Goal: Information Seeking & Learning: Learn about a topic

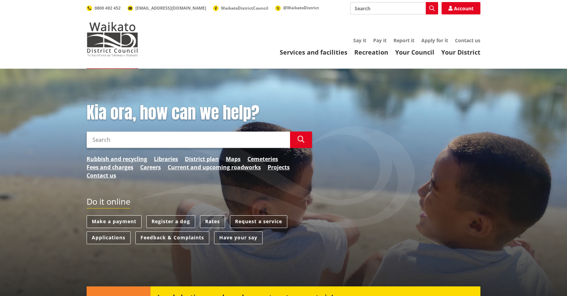
click at [141, 136] on input "Search" at bounding box center [188, 140] width 203 height 16
type input "Trust and confidence strategy"
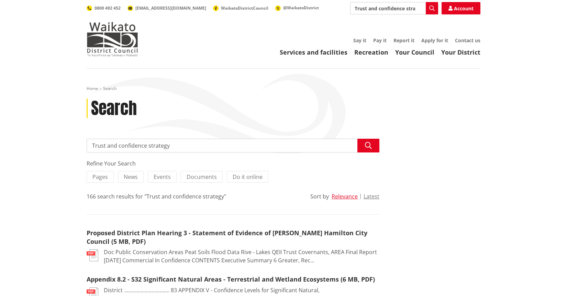
click at [410, 57] on header "Toggle search Toggle navigation Services and facilities Recreation Your Council…" at bounding box center [283, 34] width 567 height 69
click at [412, 53] on link "Your Council" at bounding box center [414, 52] width 39 height 8
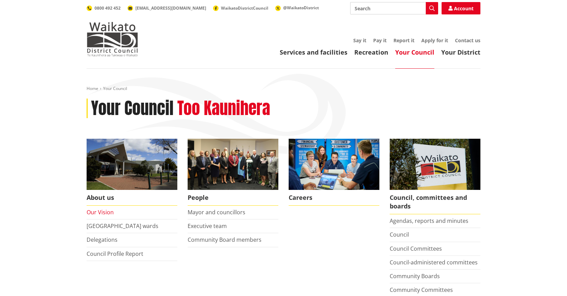
click at [107, 214] on link "Our Vision" at bounding box center [100, 212] width 27 height 8
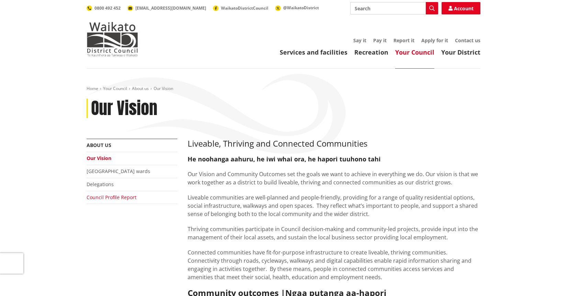
click at [118, 198] on link "Council Profile Report" at bounding box center [112, 197] width 50 height 7
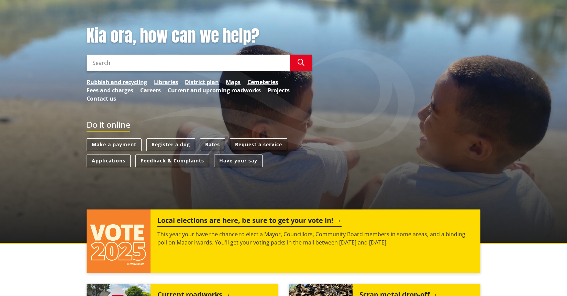
scroll to position [12, 0]
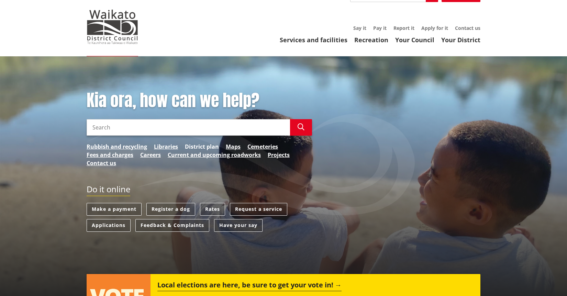
click at [203, 146] on link "District plan" at bounding box center [202, 146] width 34 height 8
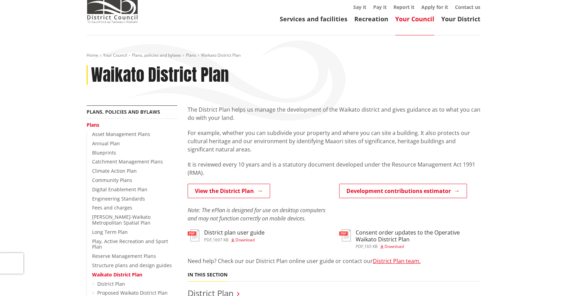
scroll to position [34, 0]
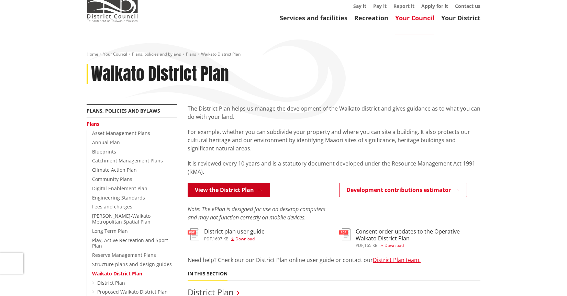
click at [221, 191] on link "View the District Plan" at bounding box center [228, 190] width 82 height 14
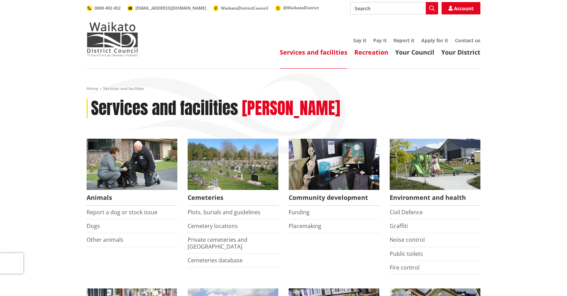
click at [367, 51] on link "Recreation" at bounding box center [371, 52] width 34 height 8
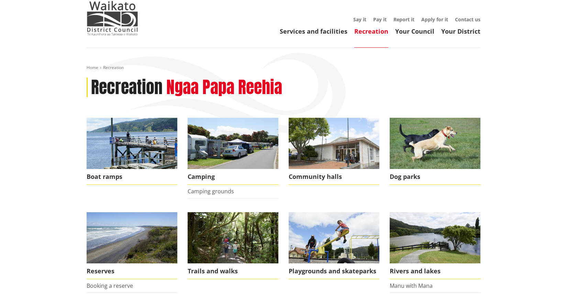
scroll to position [22, 0]
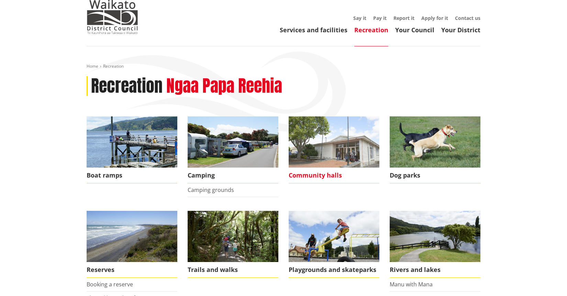
click at [343, 156] on img at bounding box center [333, 141] width 91 height 51
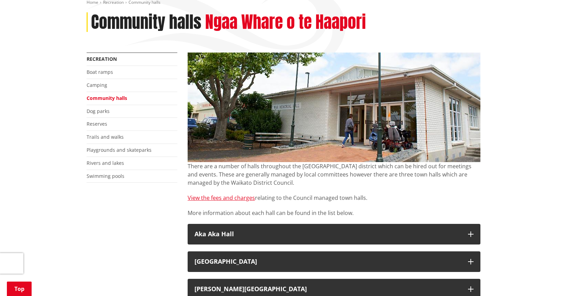
scroll to position [107, 0]
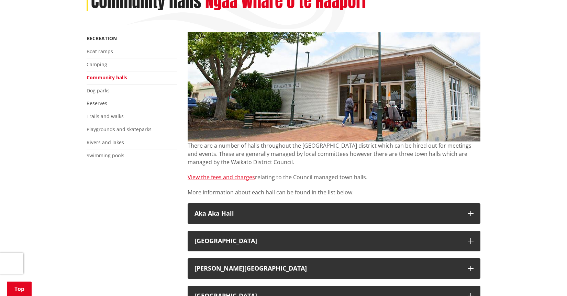
click at [315, 160] on p "There are a number of halls throughout the Waikato district which can be hired …" at bounding box center [333, 153] width 293 height 25
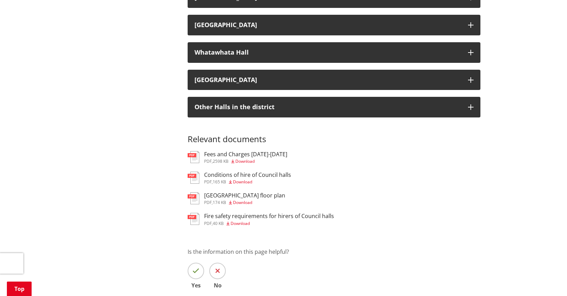
scroll to position [1209, 0]
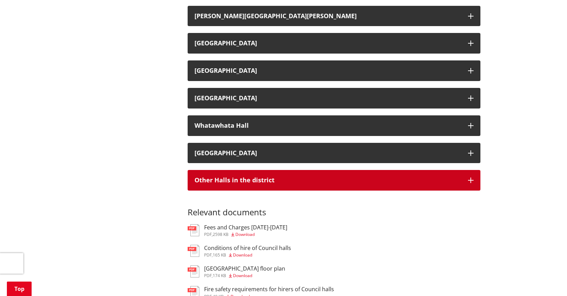
click at [252, 184] on h3 "Other Halls in the district" at bounding box center [327, 180] width 266 height 7
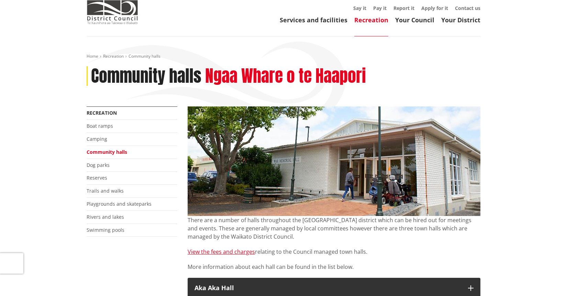
scroll to position [0, 0]
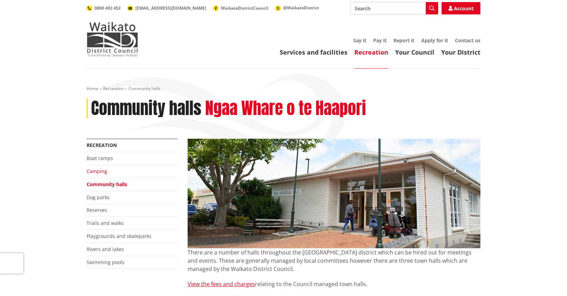
click at [101, 172] on link "Camping" at bounding box center [97, 171] width 21 height 7
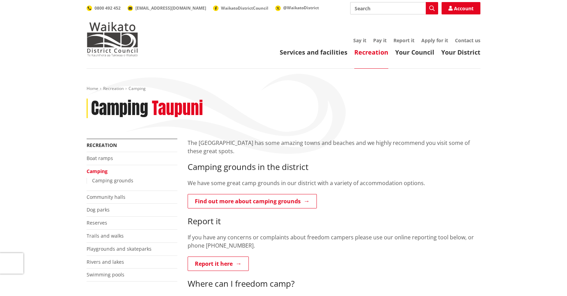
click at [410, 179] on p "We have some great camp grounds in our district with a variety of accommodation…" at bounding box center [333, 183] width 293 height 8
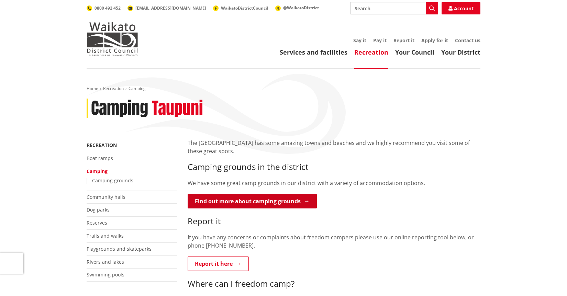
click at [267, 201] on link "Find out more about camping grounds" at bounding box center [251, 201] width 129 height 14
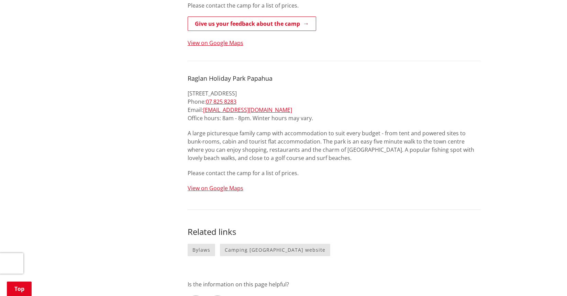
scroll to position [144, 0]
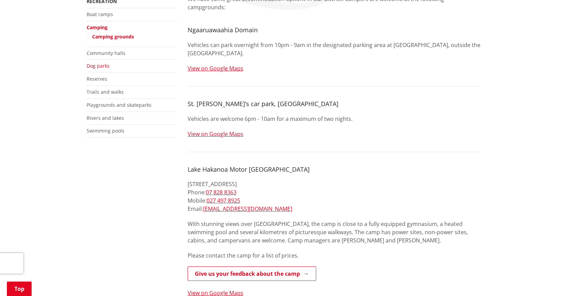
click at [102, 67] on link "Dog parks" at bounding box center [98, 65] width 23 height 7
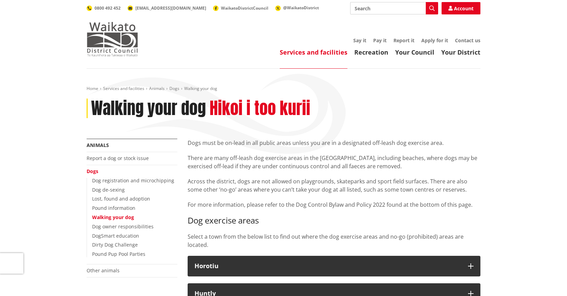
click at [111, 51] on img at bounding box center [113, 39] width 52 height 34
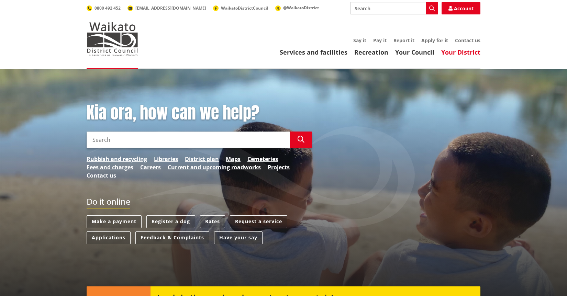
click at [465, 53] on link "Your District" at bounding box center [460, 52] width 39 height 8
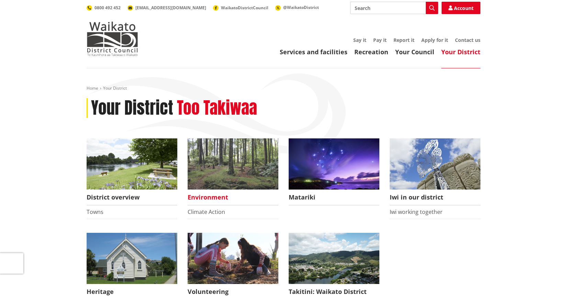
scroll to position [1, 0]
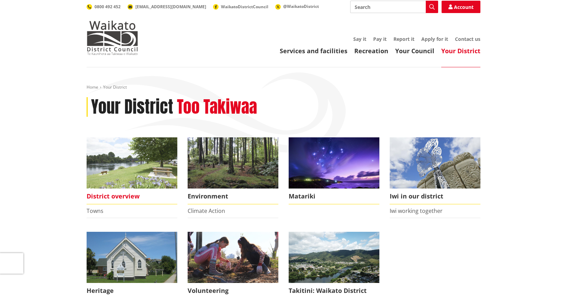
click at [127, 194] on span "District overview" at bounding box center [132, 197] width 91 height 16
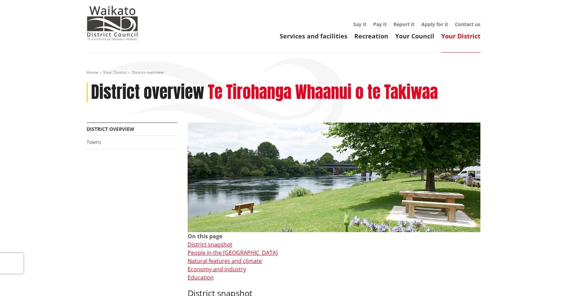
scroll to position [19, 0]
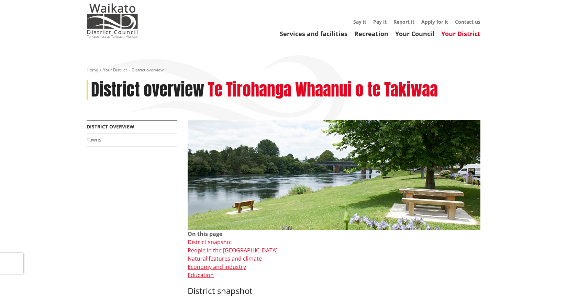
click at [219, 240] on link "District snapshot" at bounding box center [209, 242] width 45 height 8
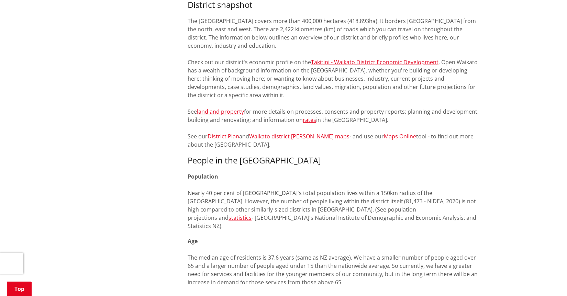
click at [287, 138] on link "Waikato district [PERSON_NAME] maps" at bounding box center [299, 137] width 100 height 8
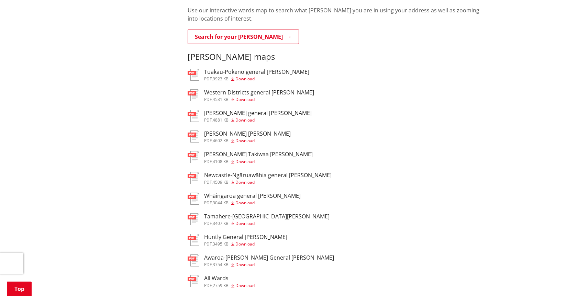
scroll to position [264, 0]
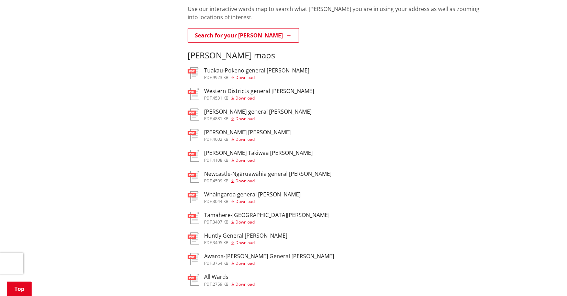
click at [242, 281] on span "Download" at bounding box center [244, 284] width 19 height 6
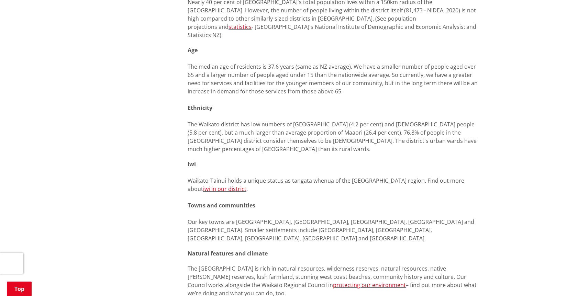
scroll to position [500, 0]
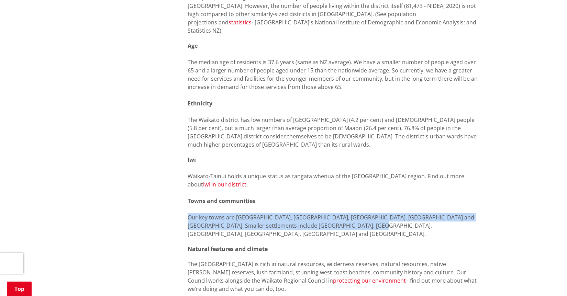
drag, startPoint x: 392, startPoint y: 221, endPoint x: 172, endPoint y: 206, distance: 220.6
click at [172, 206] on div "More from this section District overview Towns On this page District snapshot P…" at bounding box center [283, 236] width 404 height 1194
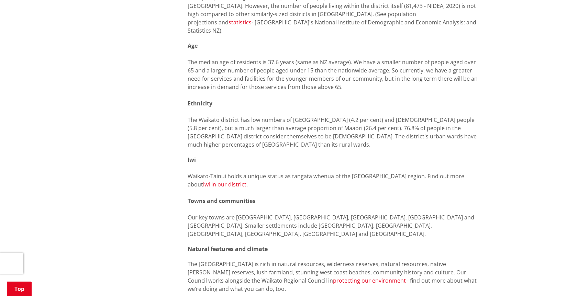
click at [156, 208] on div "More from this section District overview Towns On this page District snapshot P…" at bounding box center [283, 236] width 404 height 1194
click at [150, 186] on div "More from this section District overview Towns On this page District snapshot P…" at bounding box center [283, 236] width 404 height 1194
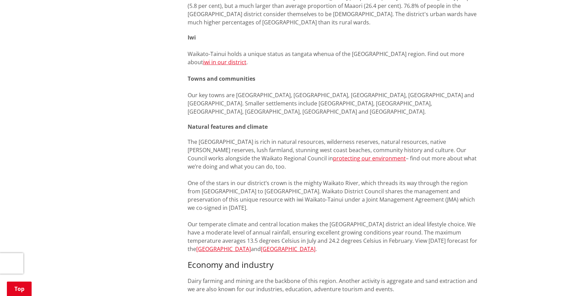
scroll to position [750, 0]
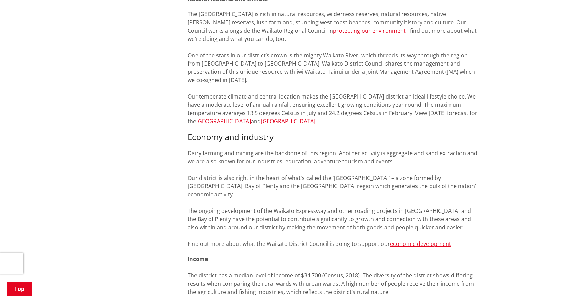
click at [351, 149] on p "Dairy farming and mining are the backbone of this region. Another activity is a…" at bounding box center [333, 198] width 293 height 99
click at [264, 174] on p "Dairy farming and mining are the backbone of this region. Another activity is a…" at bounding box center [333, 198] width 293 height 99
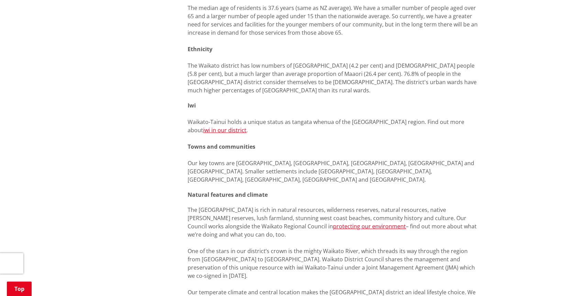
scroll to position [510, 0]
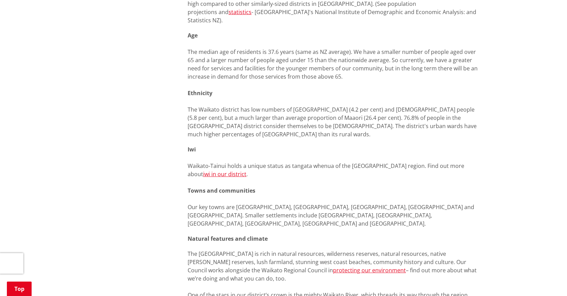
click at [318, 61] on span "The median age of residents is 37.6 years (same as NZ average). We have a small…" at bounding box center [332, 64] width 290 height 32
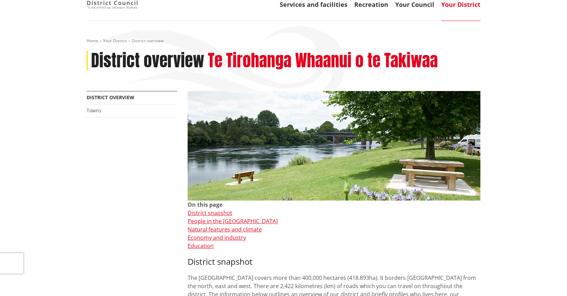
scroll to position [0, 0]
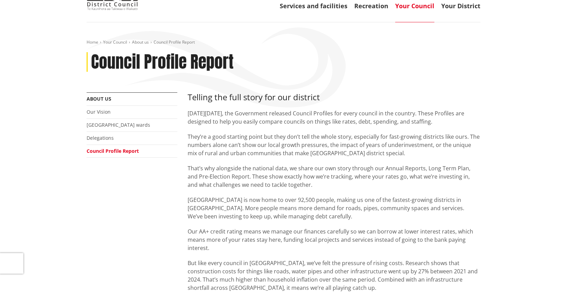
scroll to position [47, 0]
click at [395, 160] on div "Telling the full story for our district On Thursday 31 July 2025, the Governmen…" at bounding box center [333, 227] width 293 height 270
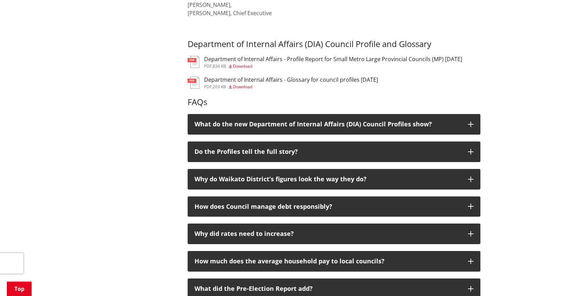
scroll to position [398, 0]
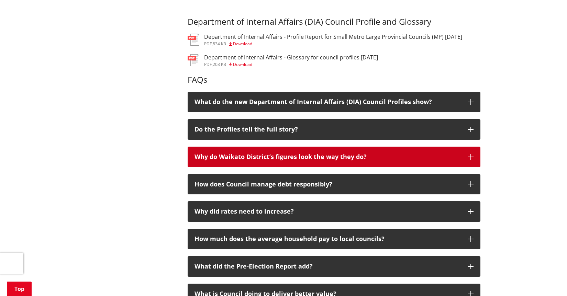
click at [460, 157] on div "Why do Waikato District’s figures look the way they do?" at bounding box center [327, 156] width 266 height 7
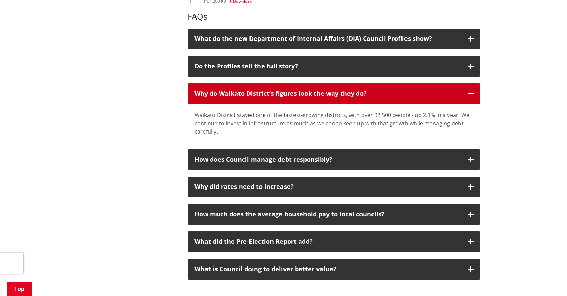
scroll to position [463, 0]
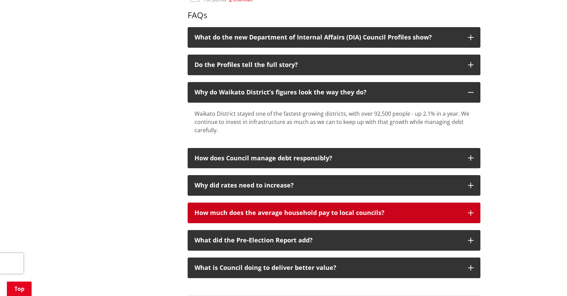
click at [377, 213] on div "How much does the average household pay to local councils?" at bounding box center [327, 212] width 266 height 7
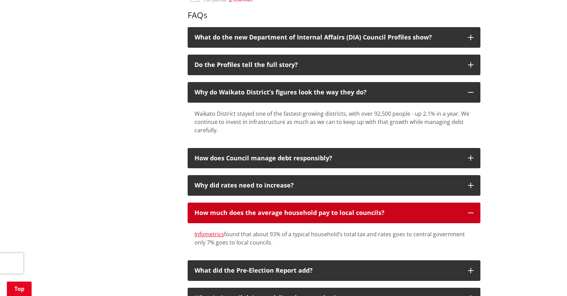
click at [377, 213] on div "How much does the average household pay to local councils?" at bounding box center [327, 212] width 266 height 7
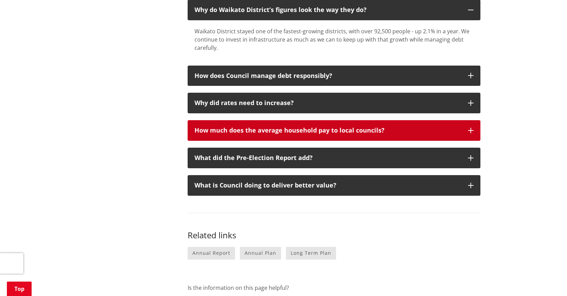
scroll to position [554, 0]
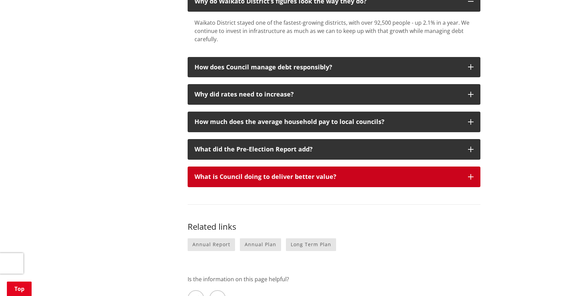
click at [378, 178] on div "What is Council doing to deliver better value?" at bounding box center [327, 176] width 266 height 7
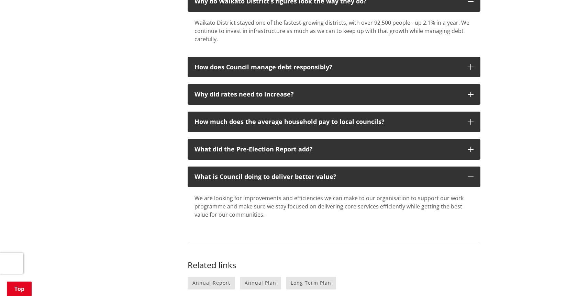
click at [369, 215] on div "We are looking for improvements and efficiencies we can make to our organisatio…" at bounding box center [333, 206] width 279 height 25
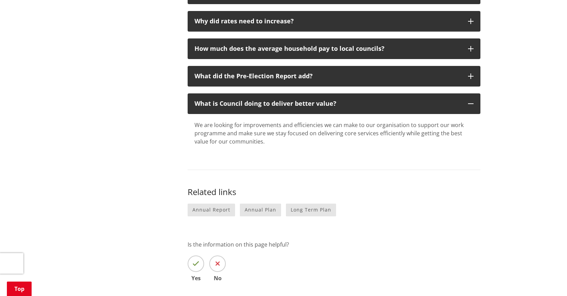
scroll to position [629, 0]
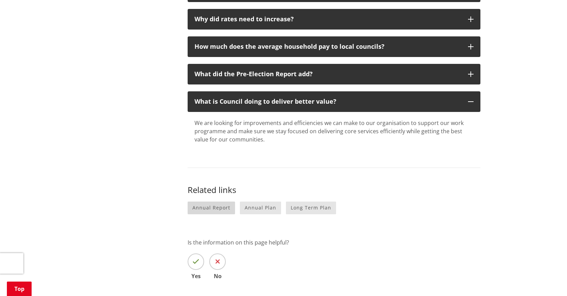
click at [205, 208] on link "Annual Report" at bounding box center [210, 208] width 47 height 13
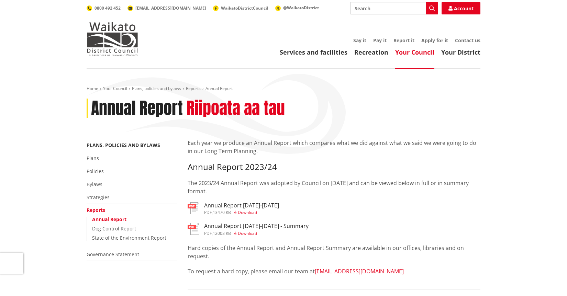
click at [210, 206] on h3 "Annual Report [DATE]-[DATE]" at bounding box center [241, 205] width 75 height 7
